Goal: Information Seeking & Learning: Learn about a topic

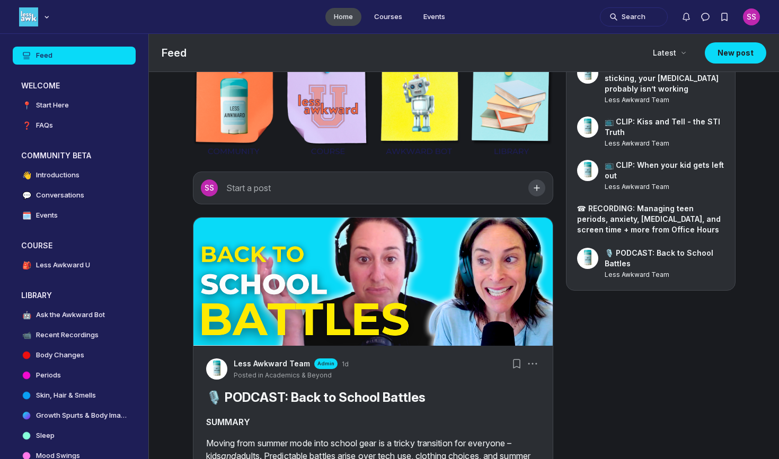
scroll to position [58, 0]
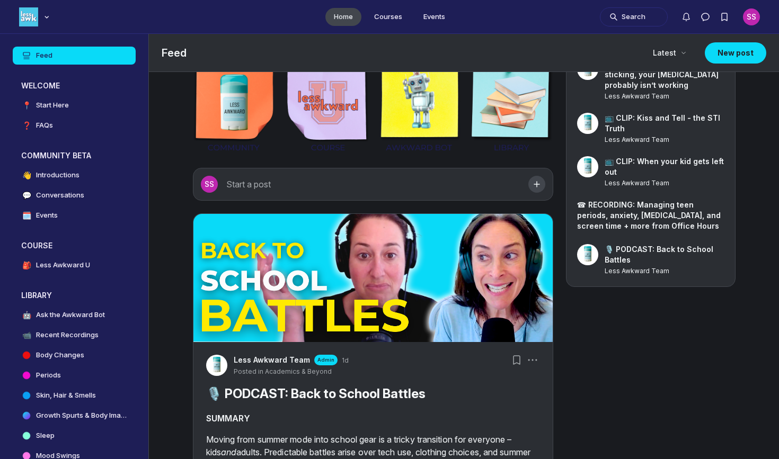
click at [361, 269] on img "Main Content" at bounding box center [372, 278] width 359 height 128
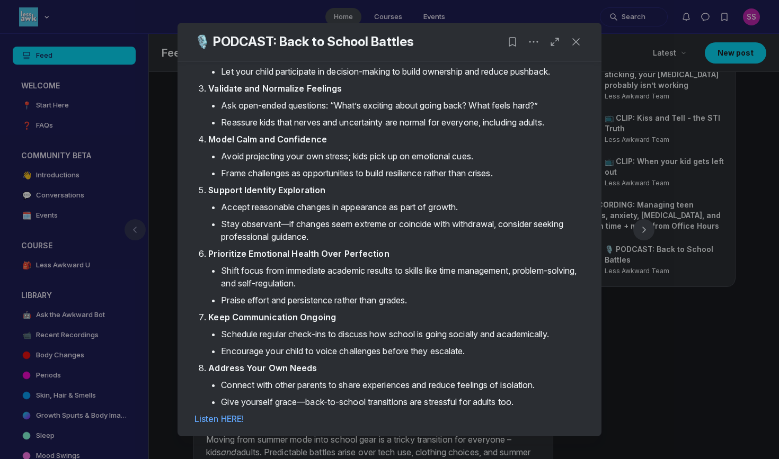
scroll to position [873, 0]
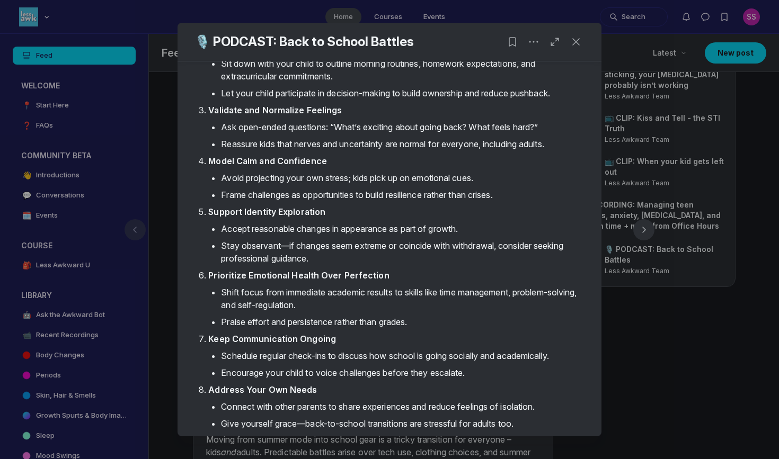
click at [688, 338] on div at bounding box center [389, 229] width 779 height 459
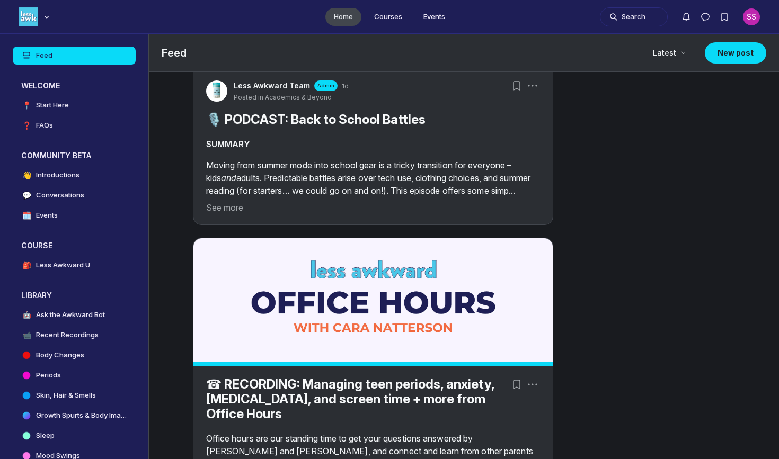
scroll to position [344, 0]
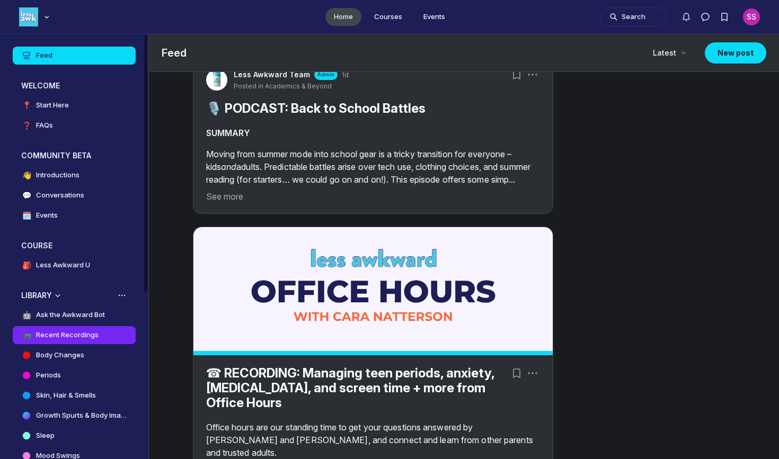
click at [70, 327] on link "📹 Recent Recordings" at bounding box center [74, 335] width 123 height 18
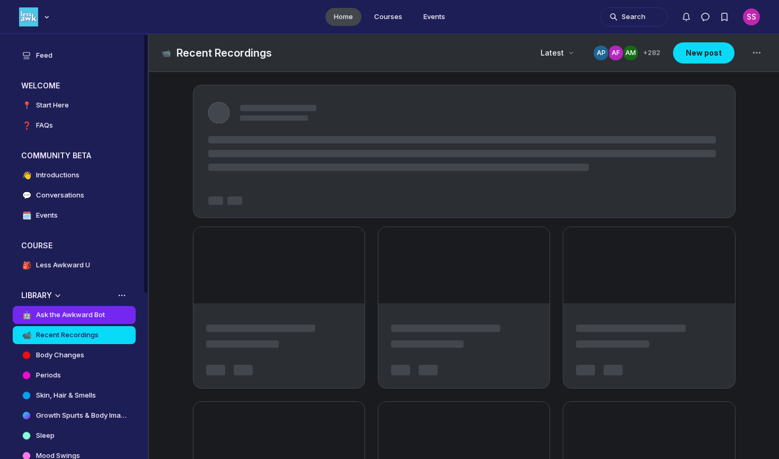
click at [72, 317] on h4 "Ask the Awkward Bot" at bounding box center [70, 315] width 69 height 11
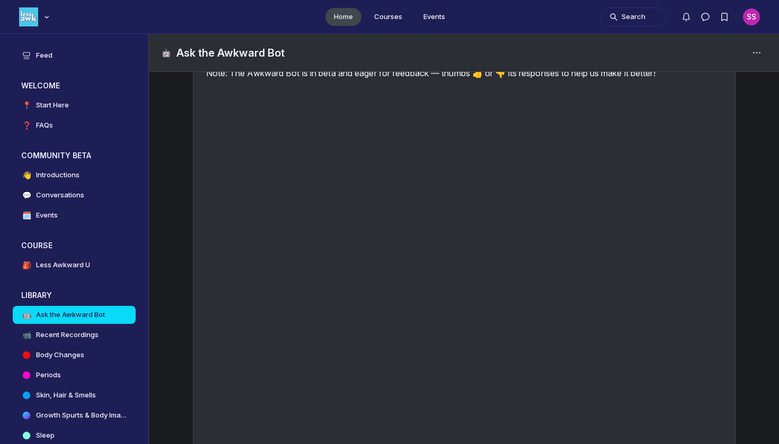
scroll to position [87, 0]
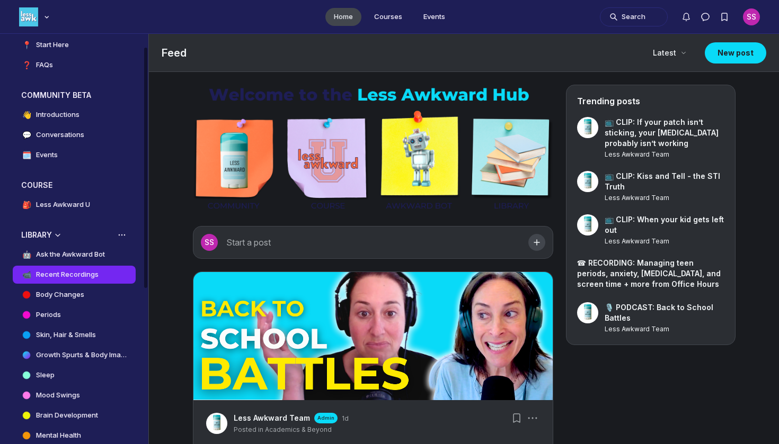
scroll to position [72, 0]
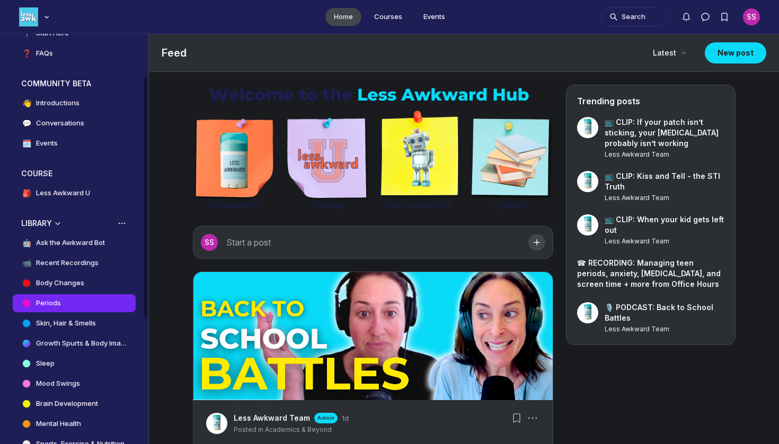
click at [64, 298] on link "Periods" at bounding box center [74, 304] width 123 height 18
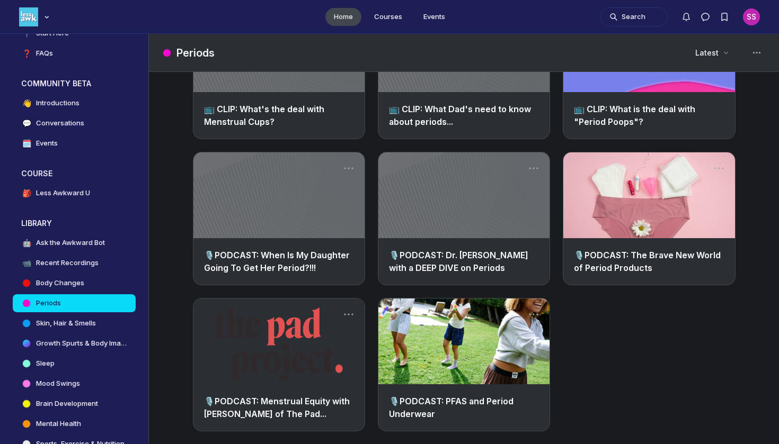
scroll to position [715, 0]
click at [683, 212] on link "Main Content" at bounding box center [648, 196] width 171 height 86
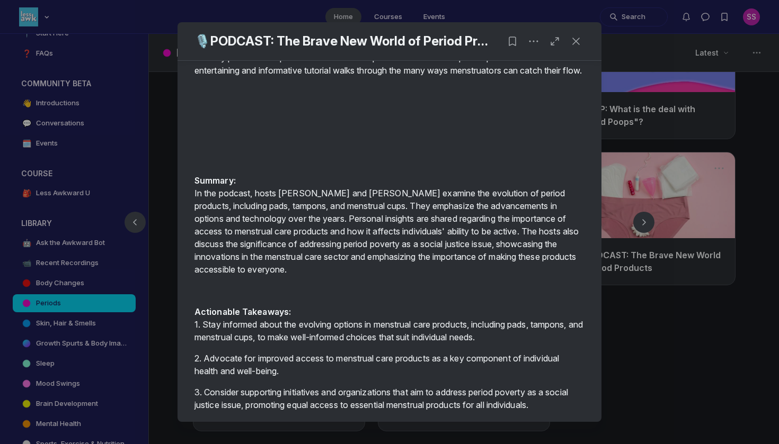
scroll to position [52, 0]
click at [661, 329] on div at bounding box center [389, 222] width 779 height 444
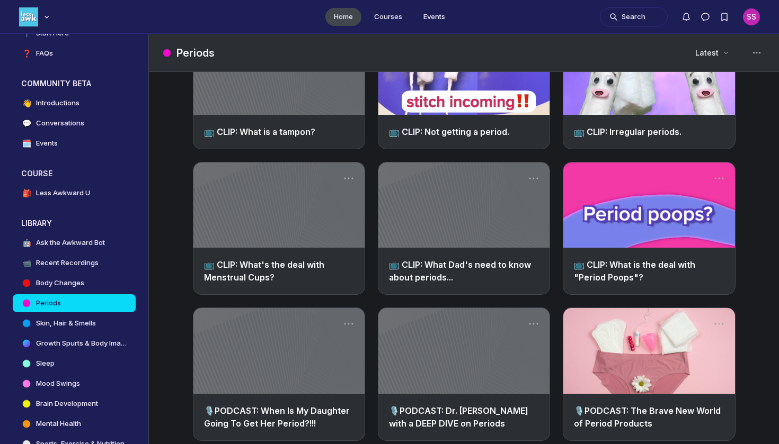
scroll to position [551, 0]
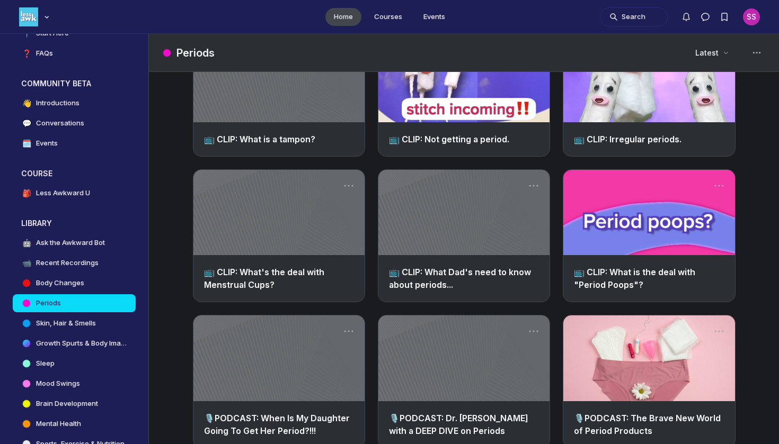
click at [587, 255] on link "Main Content" at bounding box center [648, 213] width 171 height 86
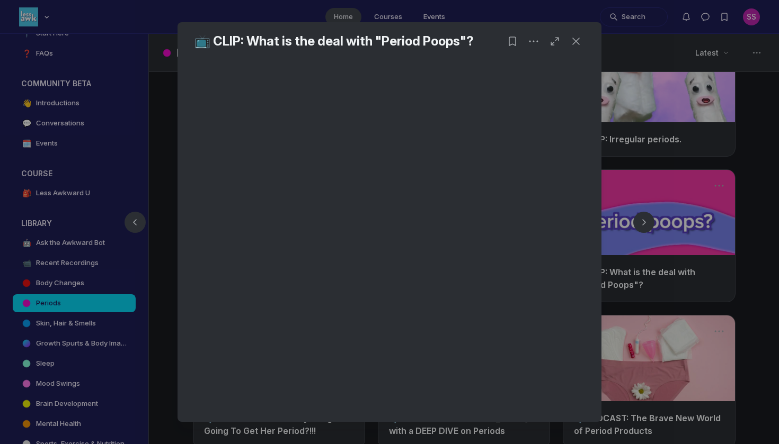
scroll to position [105, 0]
click at [678, 326] on div at bounding box center [389, 222] width 779 height 444
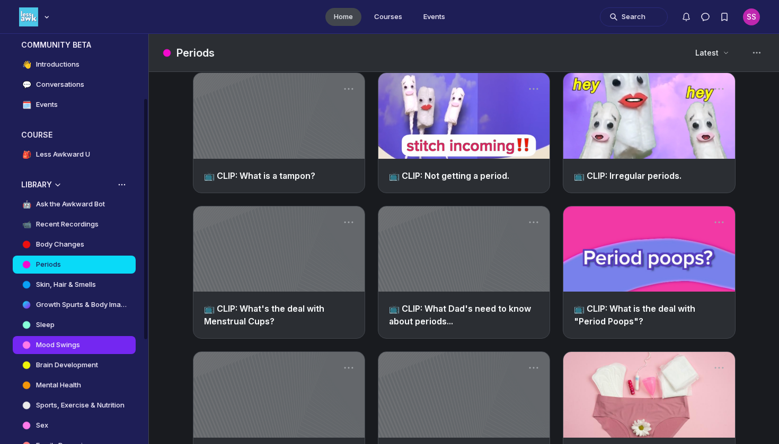
scroll to position [112, 0]
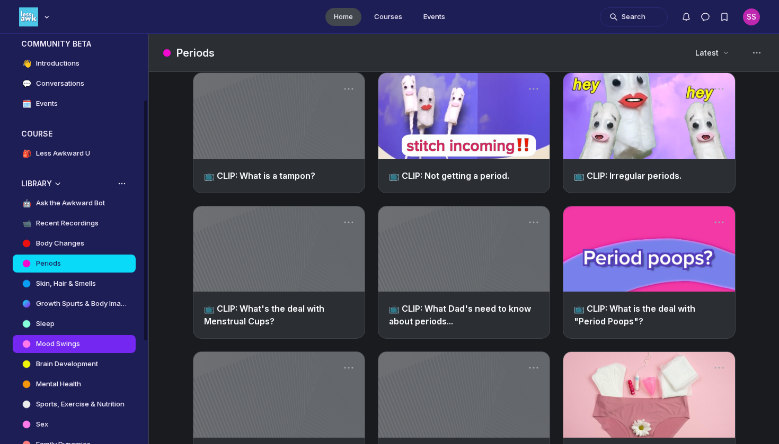
click at [76, 339] on h4 "Mood Swings" at bounding box center [58, 344] width 44 height 11
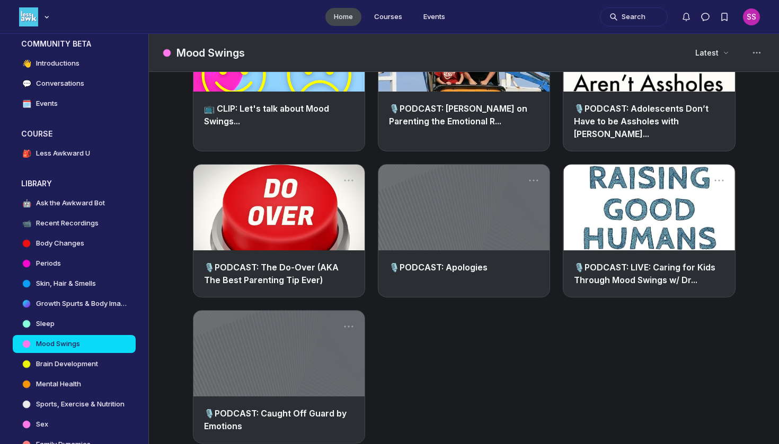
click at [470, 211] on link "Main Content" at bounding box center [463, 208] width 171 height 86
